Goal: Information Seeking & Learning: Stay updated

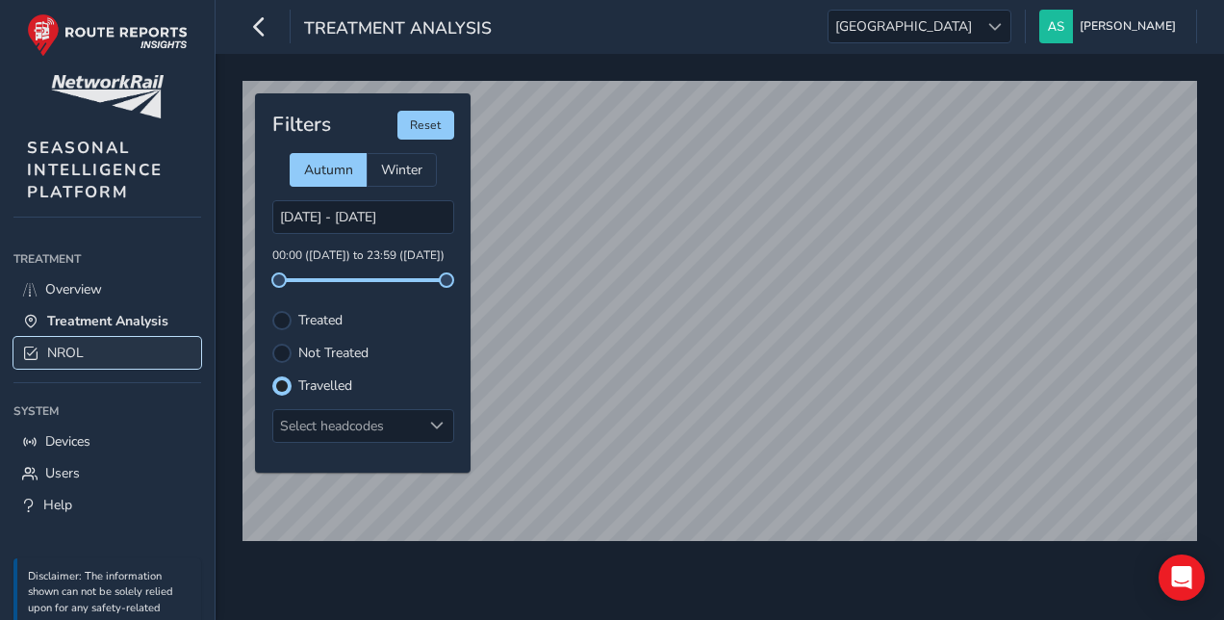
click at [141, 343] on link "NROL" at bounding box center [107, 353] width 188 height 32
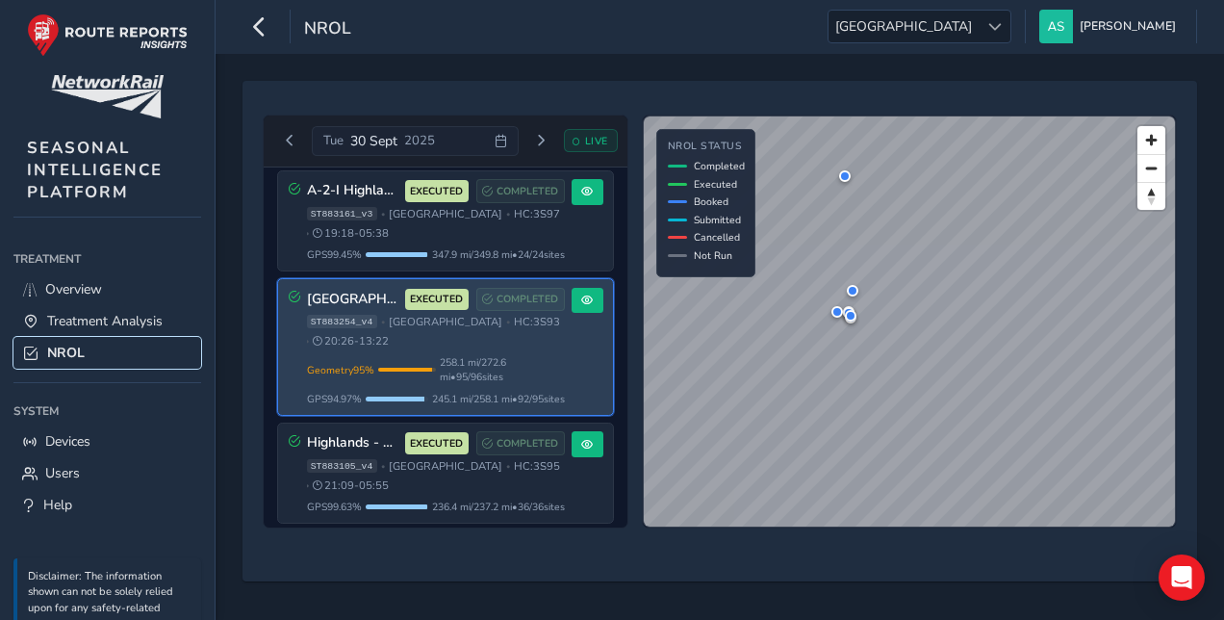
scroll to position [1, 0]
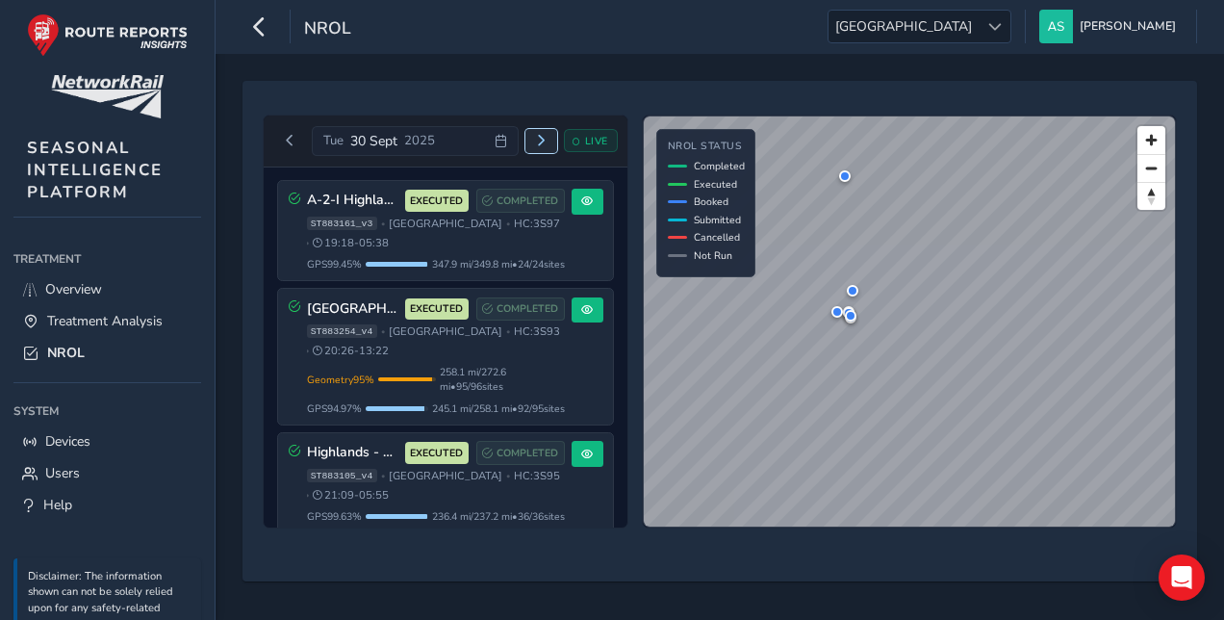
click at [543, 142] on span "Next day" at bounding box center [541, 141] width 12 height 12
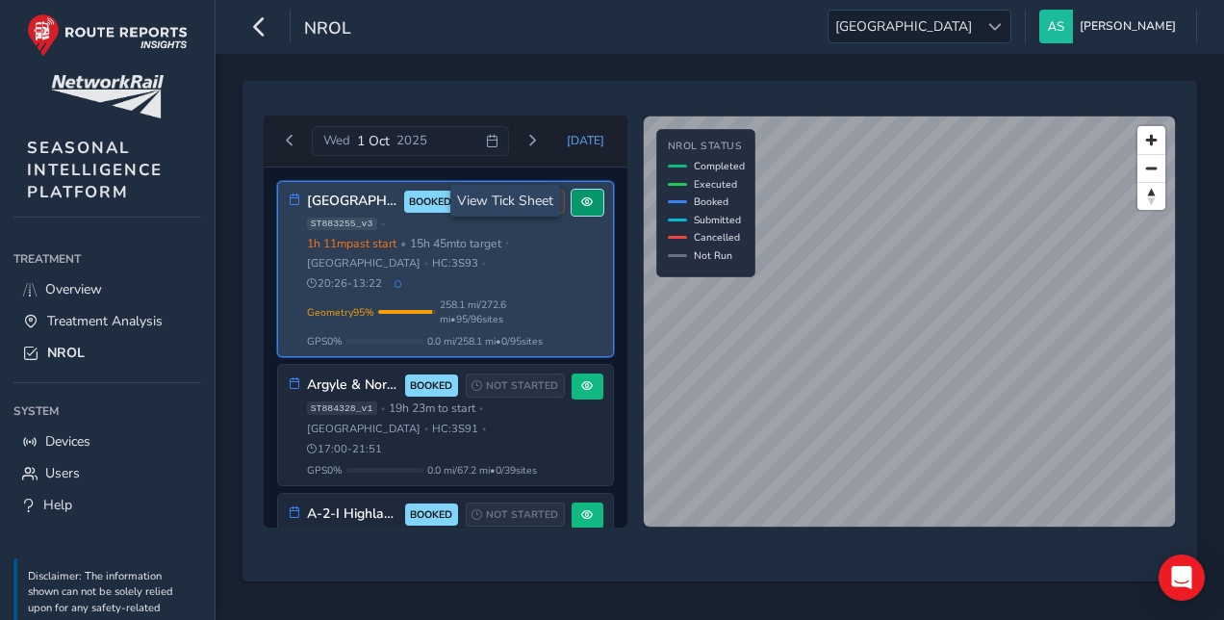
click at [581, 206] on span at bounding box center [587, 202] width 12 height 12
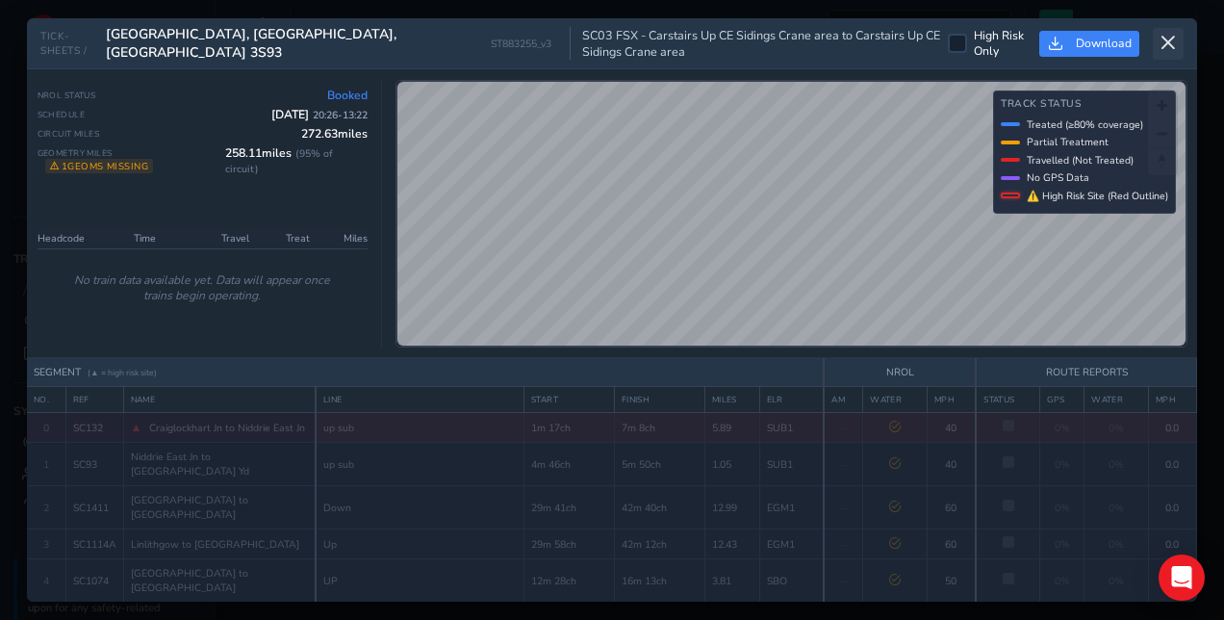
click at [1171, 43] on icon at bounding box center [1168, 43] width 17 height 17
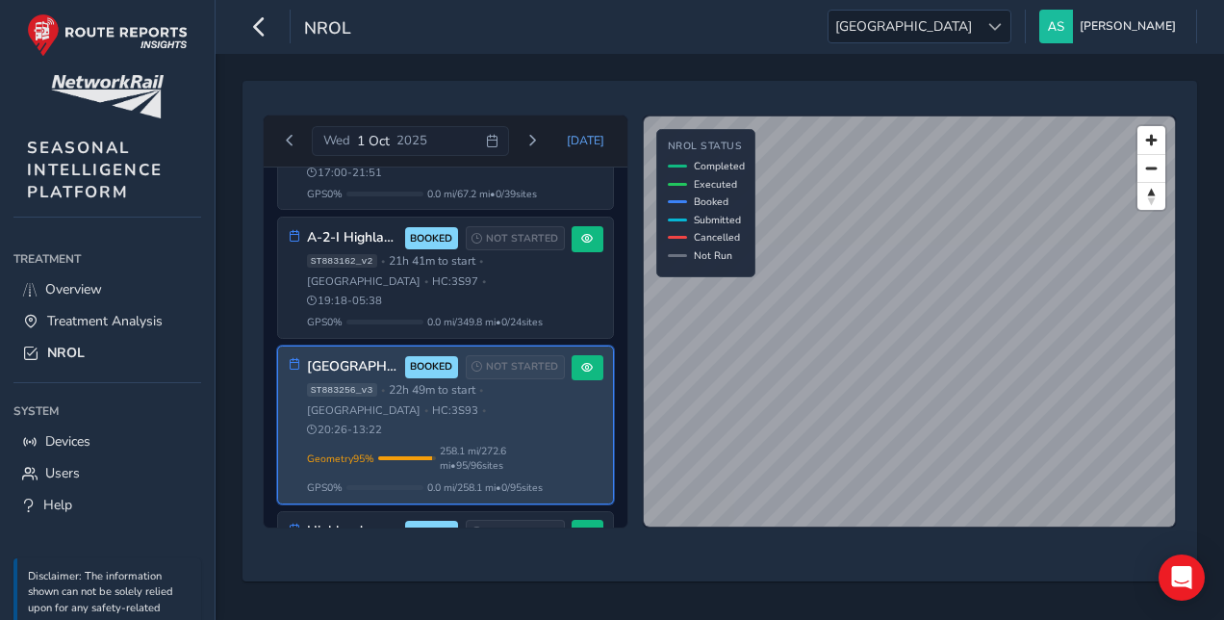
scroll to position [295, 0]
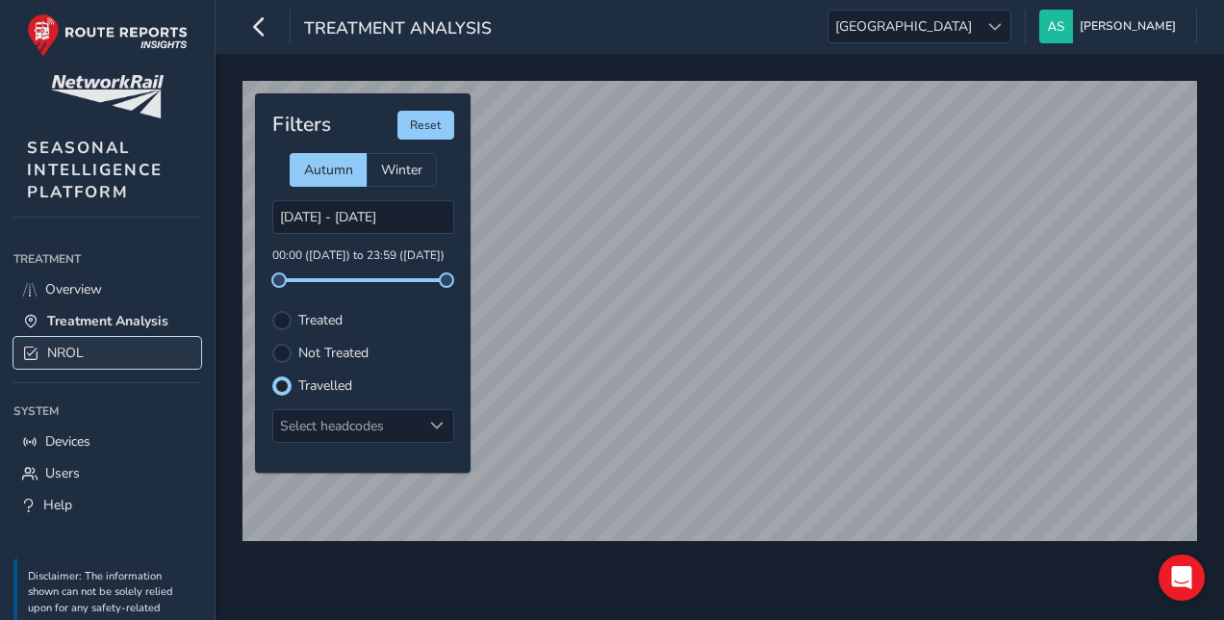
click at [129, 346] on link "NROL" at bounding box center [107, 353] width 188 height 32
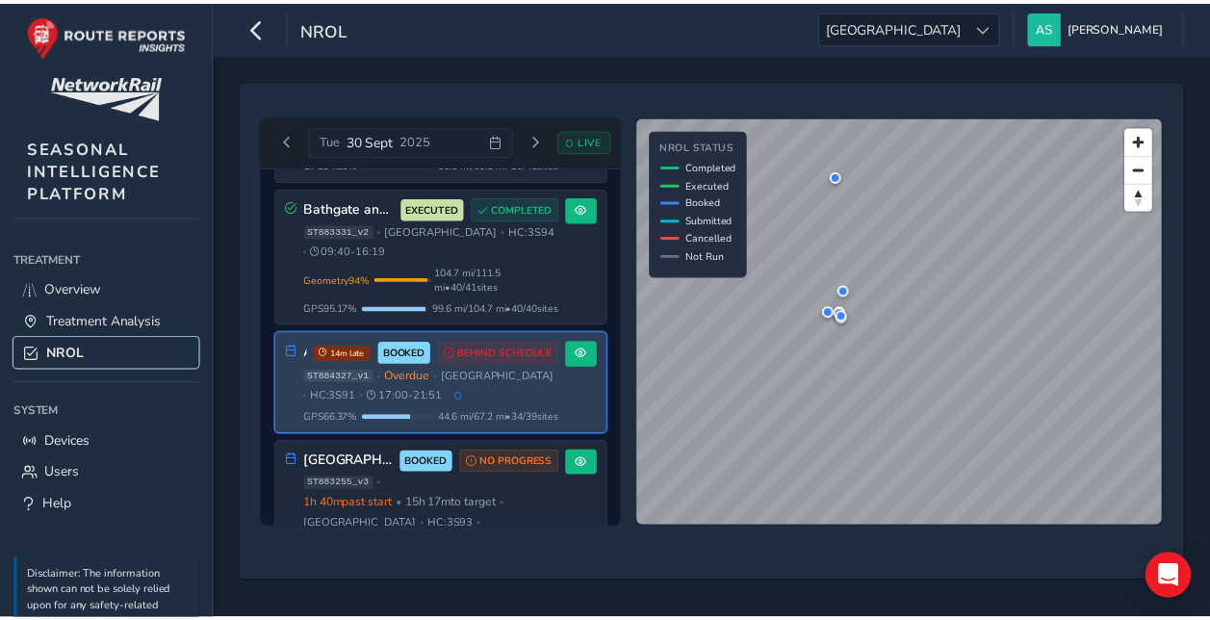
scroll to position [807, 0]
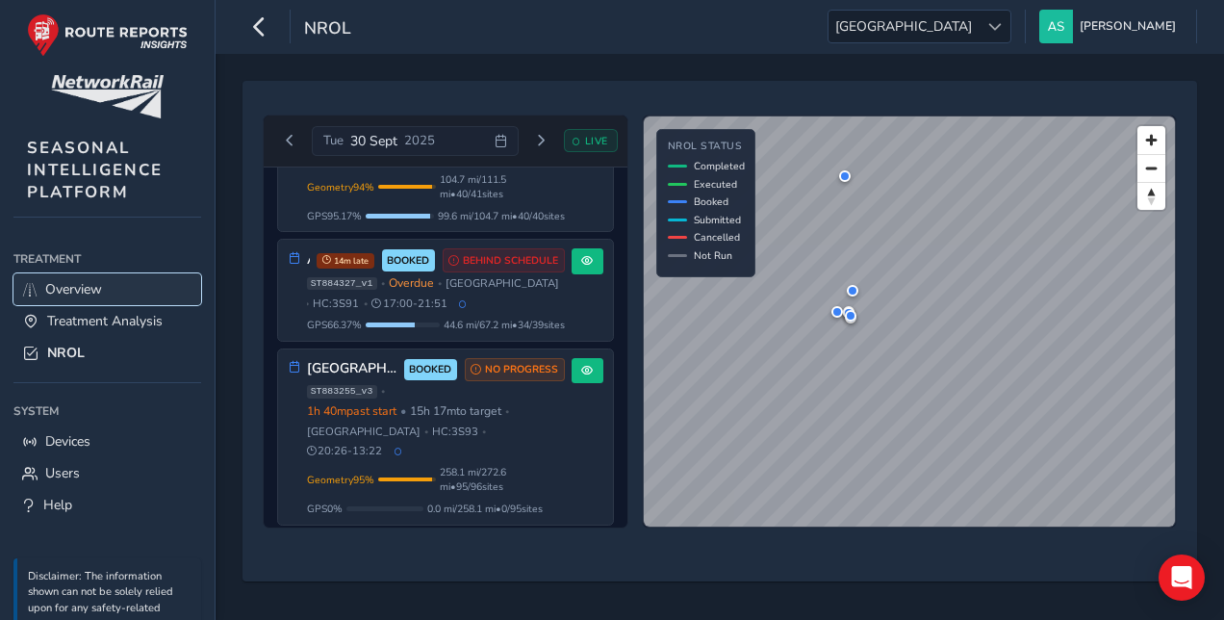
click at [109, 291] on link "Overview" at bounding box center [107, 289] width 188 height 32
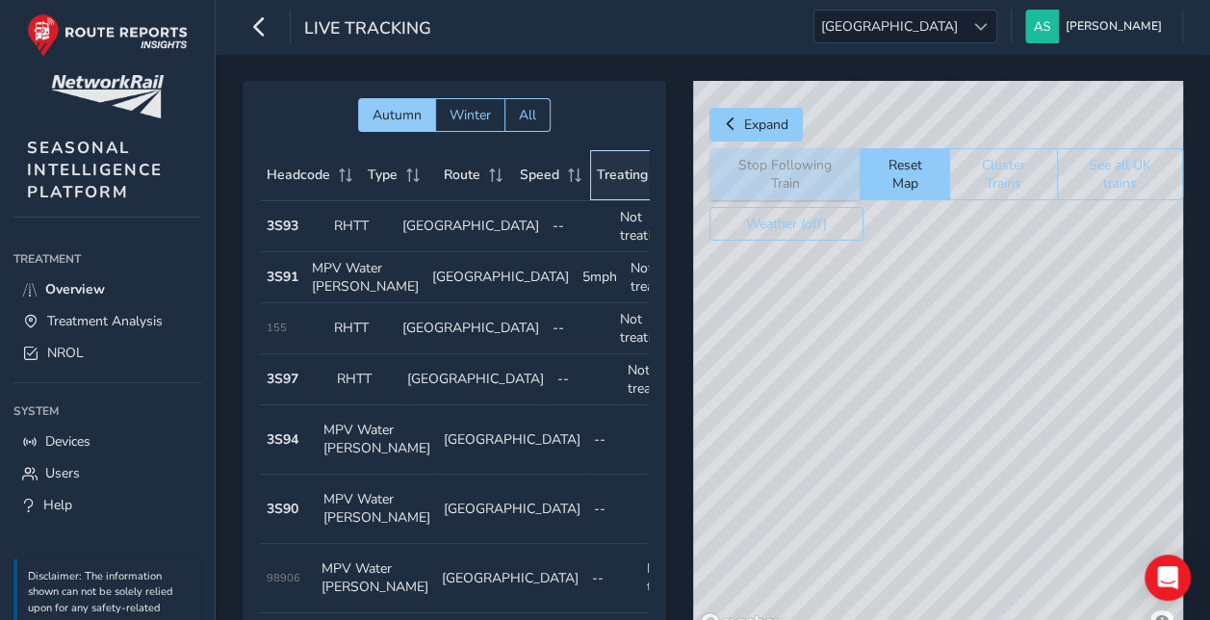
click at [600, 176] on span "Treating" at bounding box center [622, 175] width 51 height 18
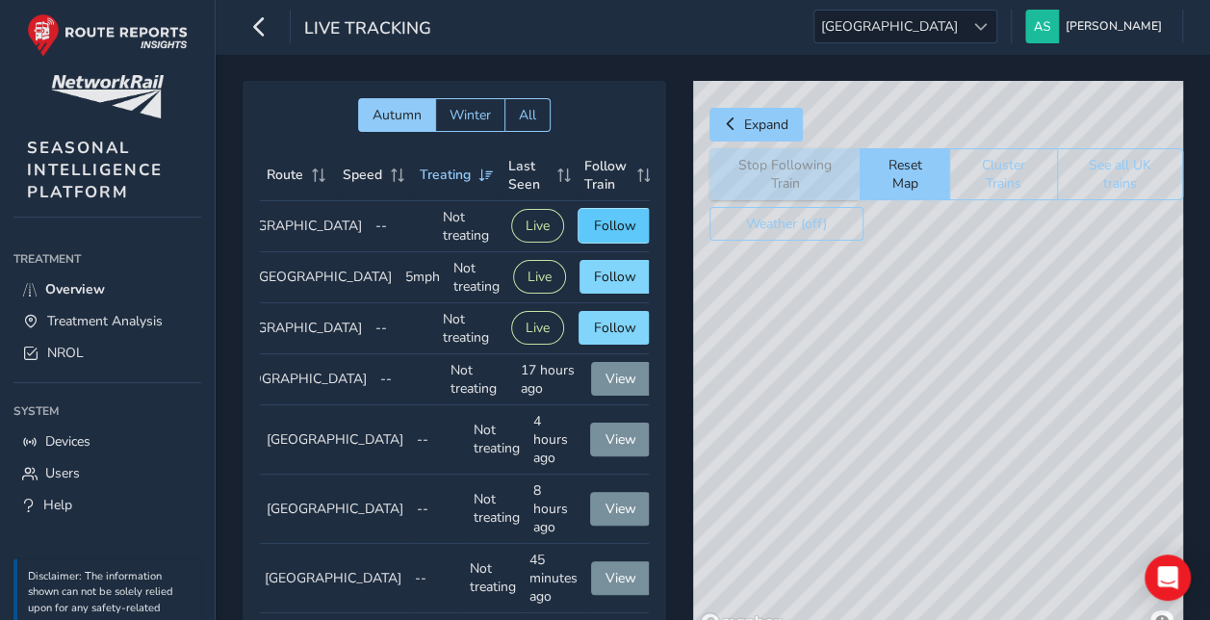
click at [610, 218] on span "Follow" at bounding box center [614, 226] width 42 height 18
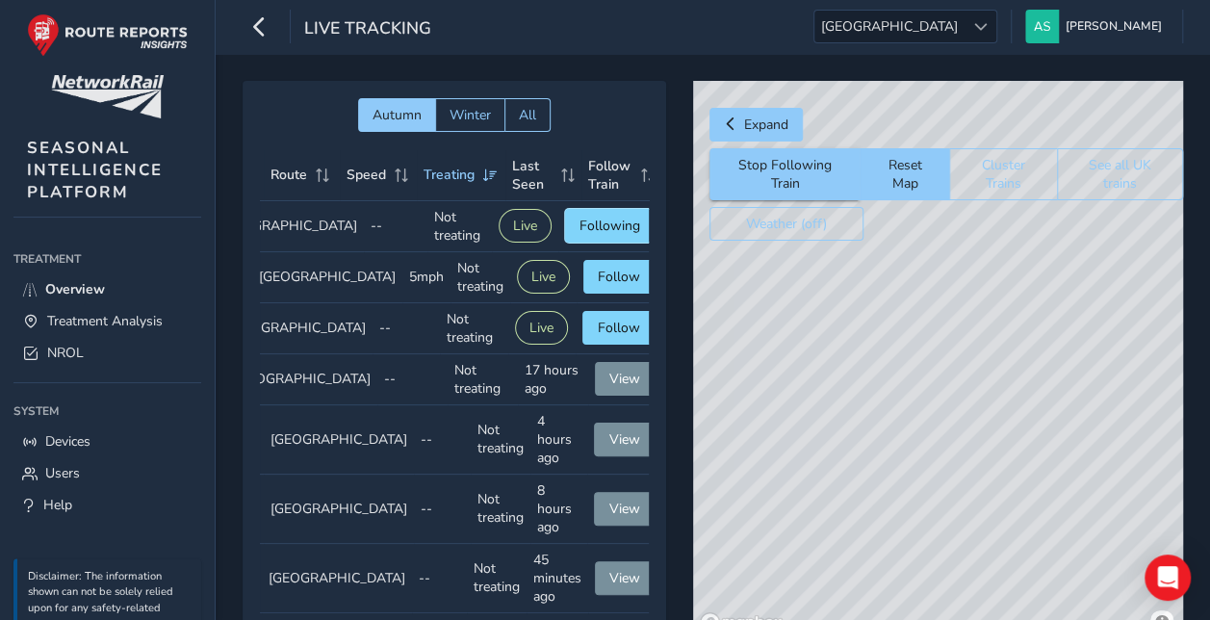
scroll to position [0, 175]
click at [603, 337] on span "Follow" at bounding box center [616, 328] width 42 height 18
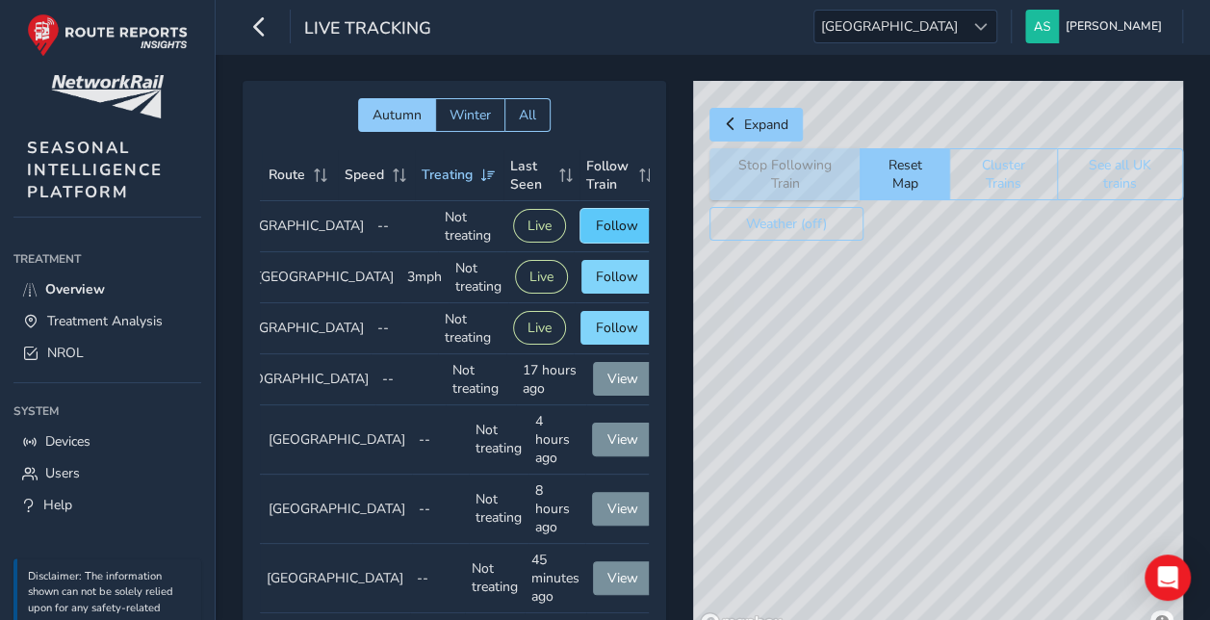
click at [606, 209] on button "Follow" at bounding box center [615, 226] width 71 height 34
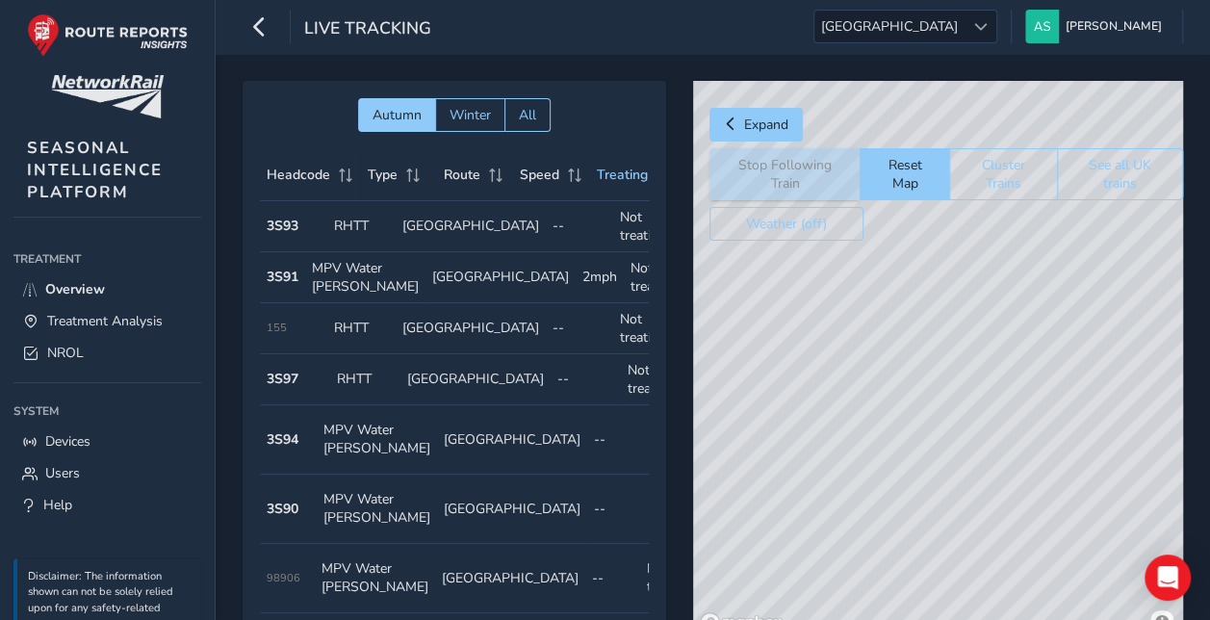
scroll to position [0, 177]
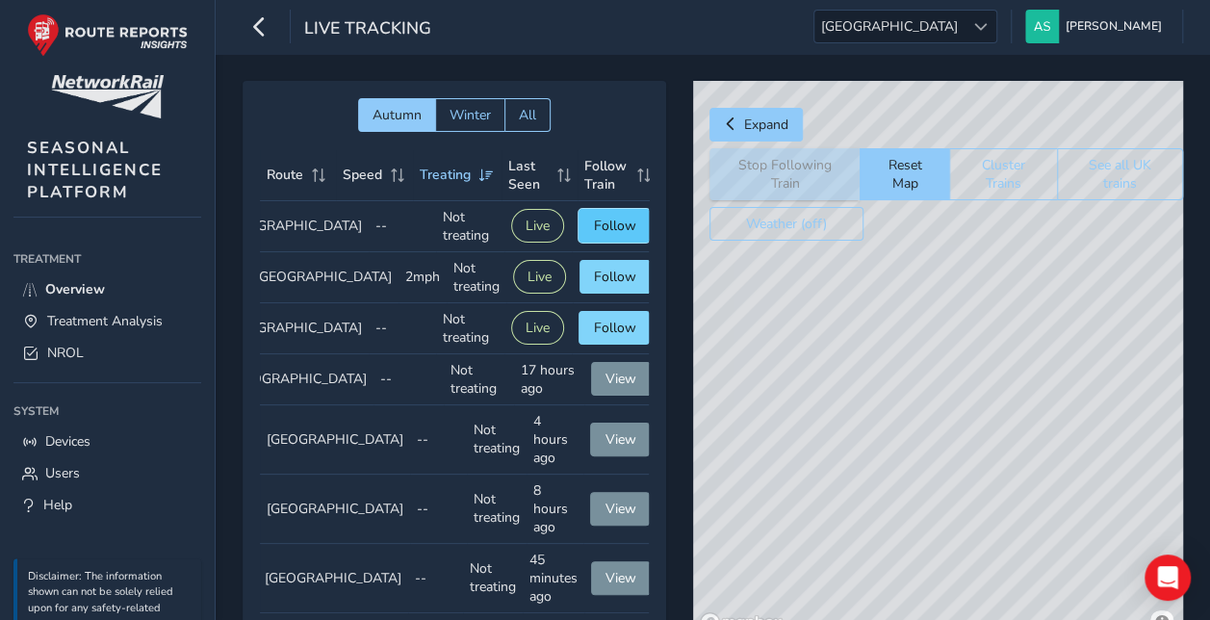
click at [605, 217] on span "Follow" at bounding box center [614, 226] width 42 height 18
